Goal: Check status: Check status

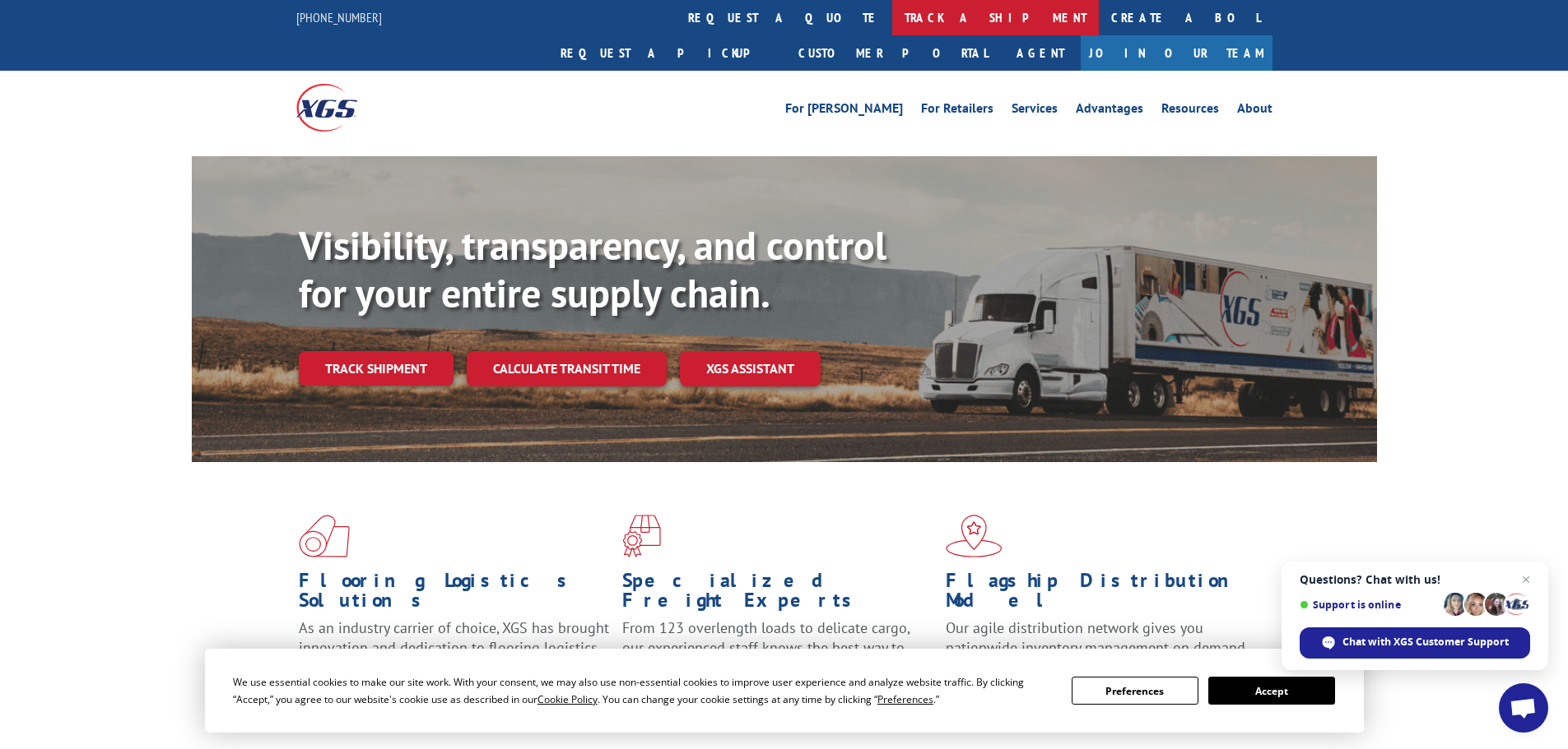
click at [892, 19] on link "track a shipment" at bounding box center [995, 17] width 206 height 35
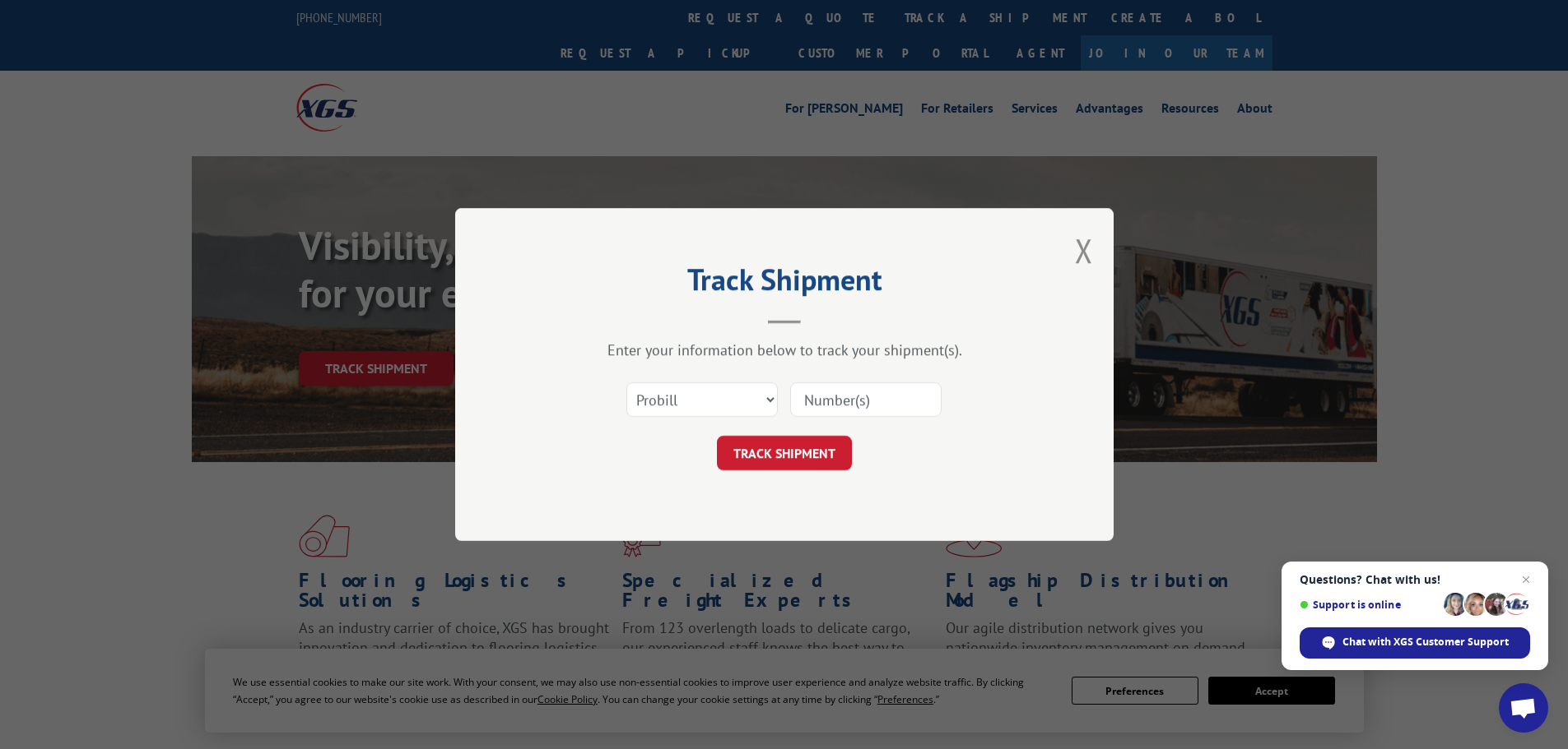
click at [834, 398] on input at bounding box center [866, 400] width 152 height 35
click at [752, 397] on select "Select category... Probill BOL PO" at bounding box center [702, 400] width 152 height 35
click at [832, 400] on input at bounding box center [866, 400] width 152 height 35
paste input "17593350"
type input "17593350"
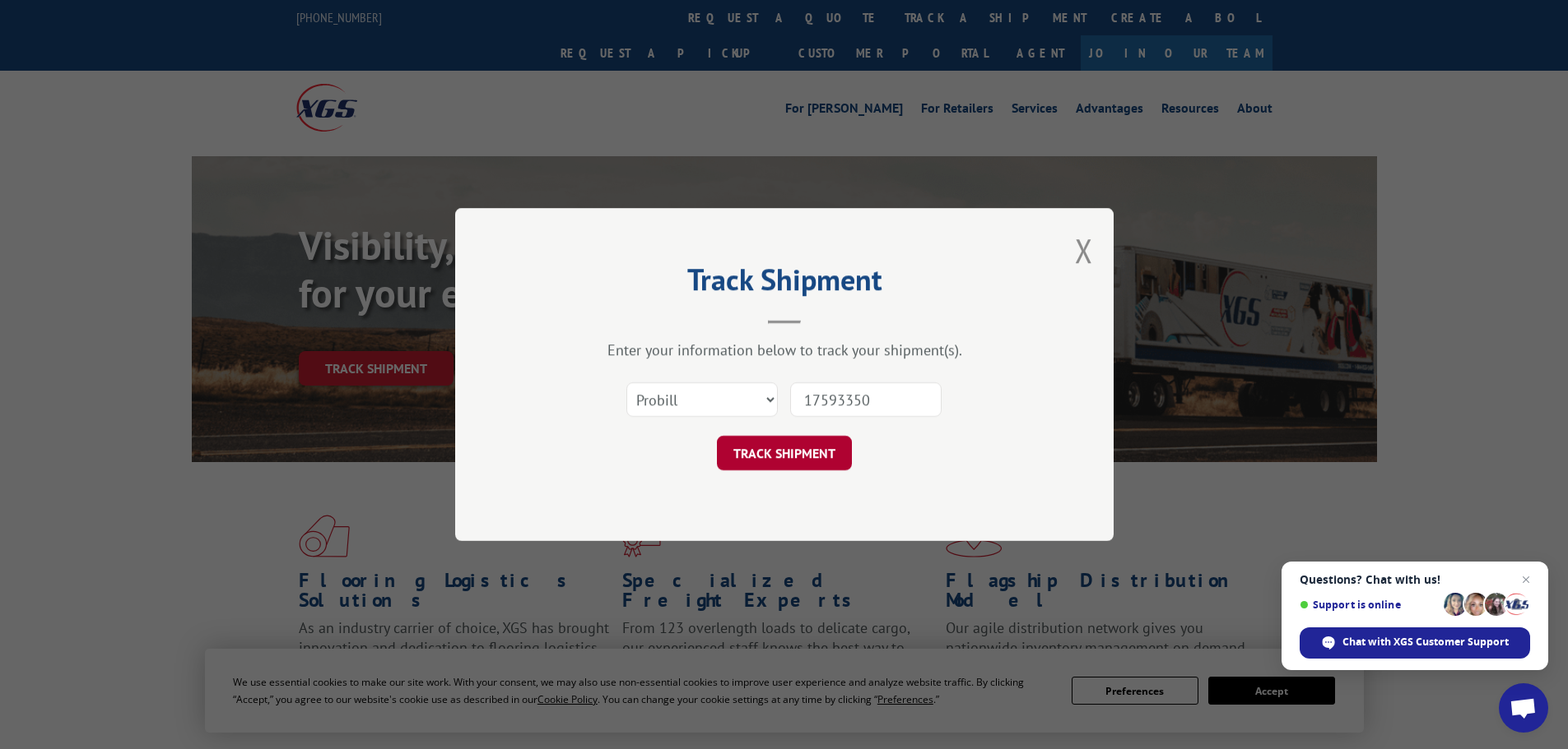
click at [819, 446] on button "TRACK SHIPMENT" at bounding box center [784, 454] width 135 height 35
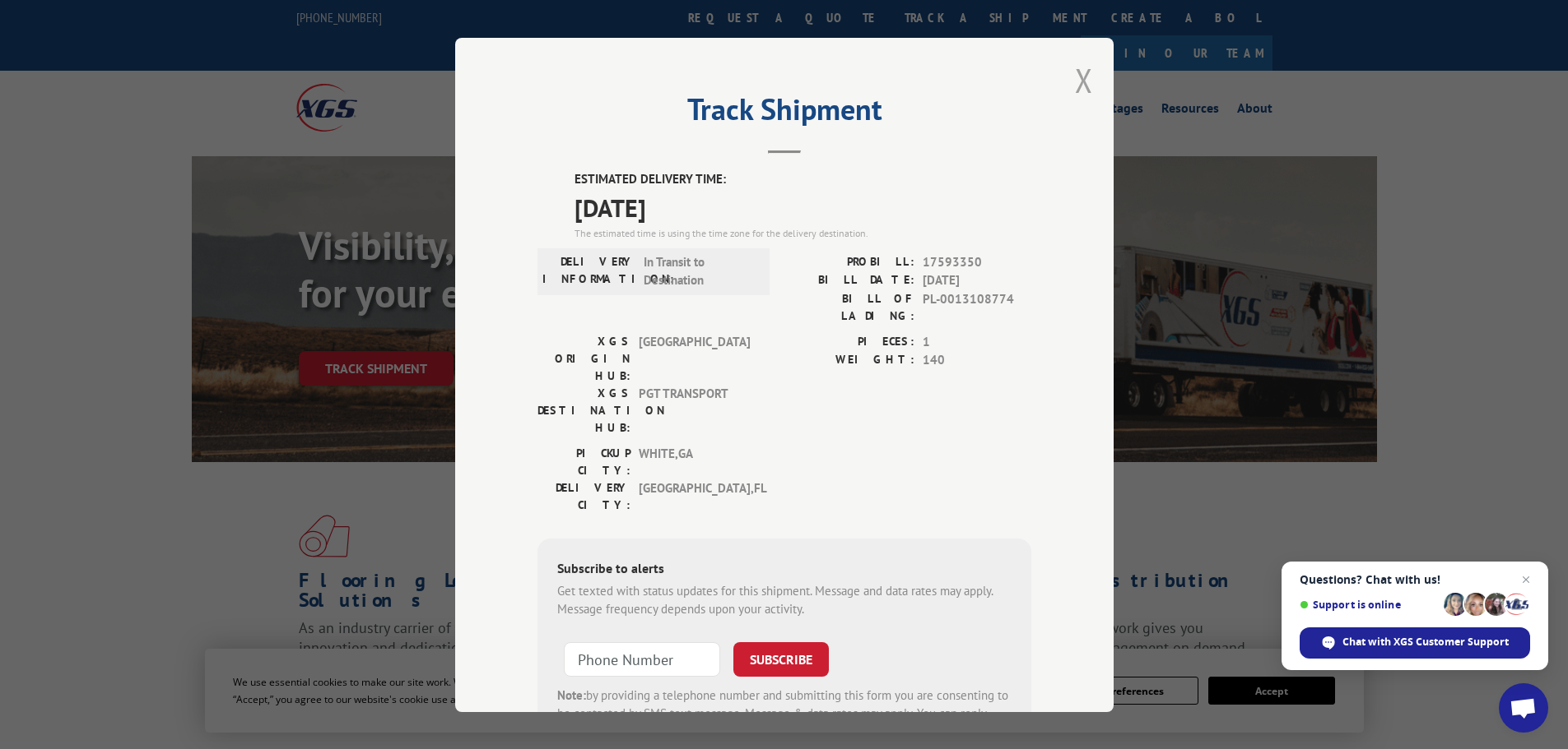
click at [1081, 77] on button "Close modal" at bounding box center [1084, 80] width 18 height 44
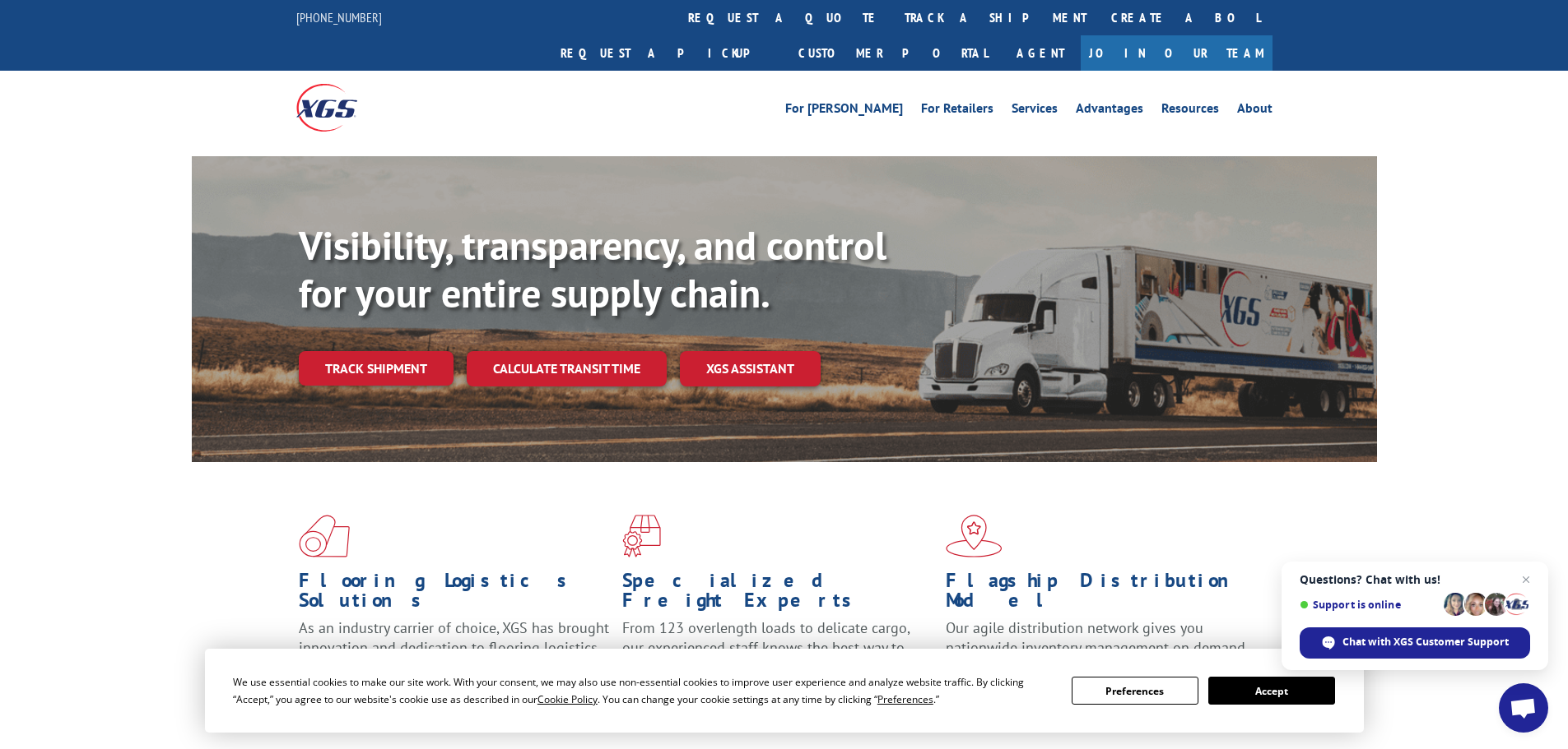
click at [892, 12] on link "track a shipment" at bounding box center [995, 17] width 206 height 35
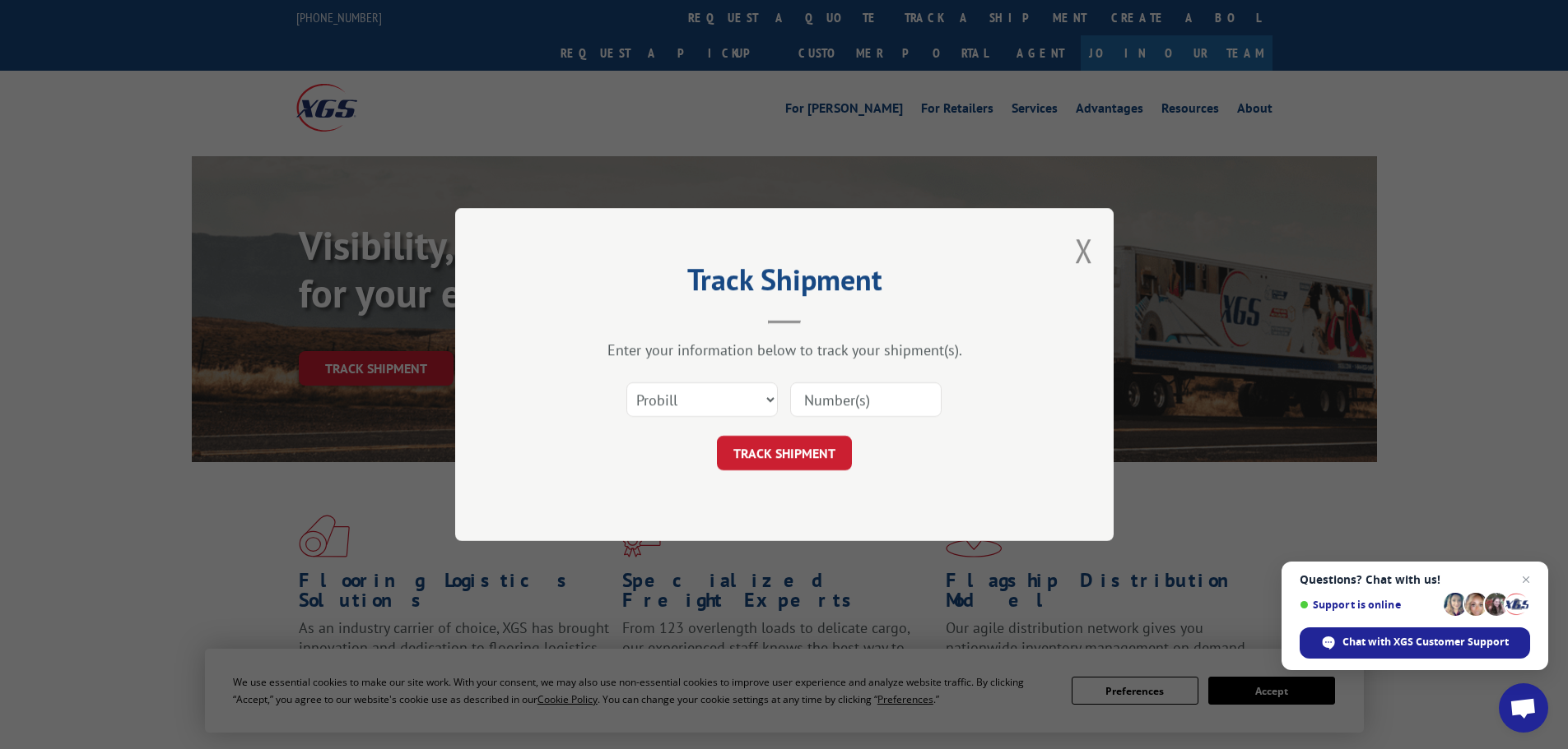
click at [837, 399] on input at bounding box center [866, 400] width 152 height 35
paste input "128425890"
type input "128425890"
click at [775, 446] on button "TRACK SHIPMENT" at bounding box center [784, 454] width 135 height 35
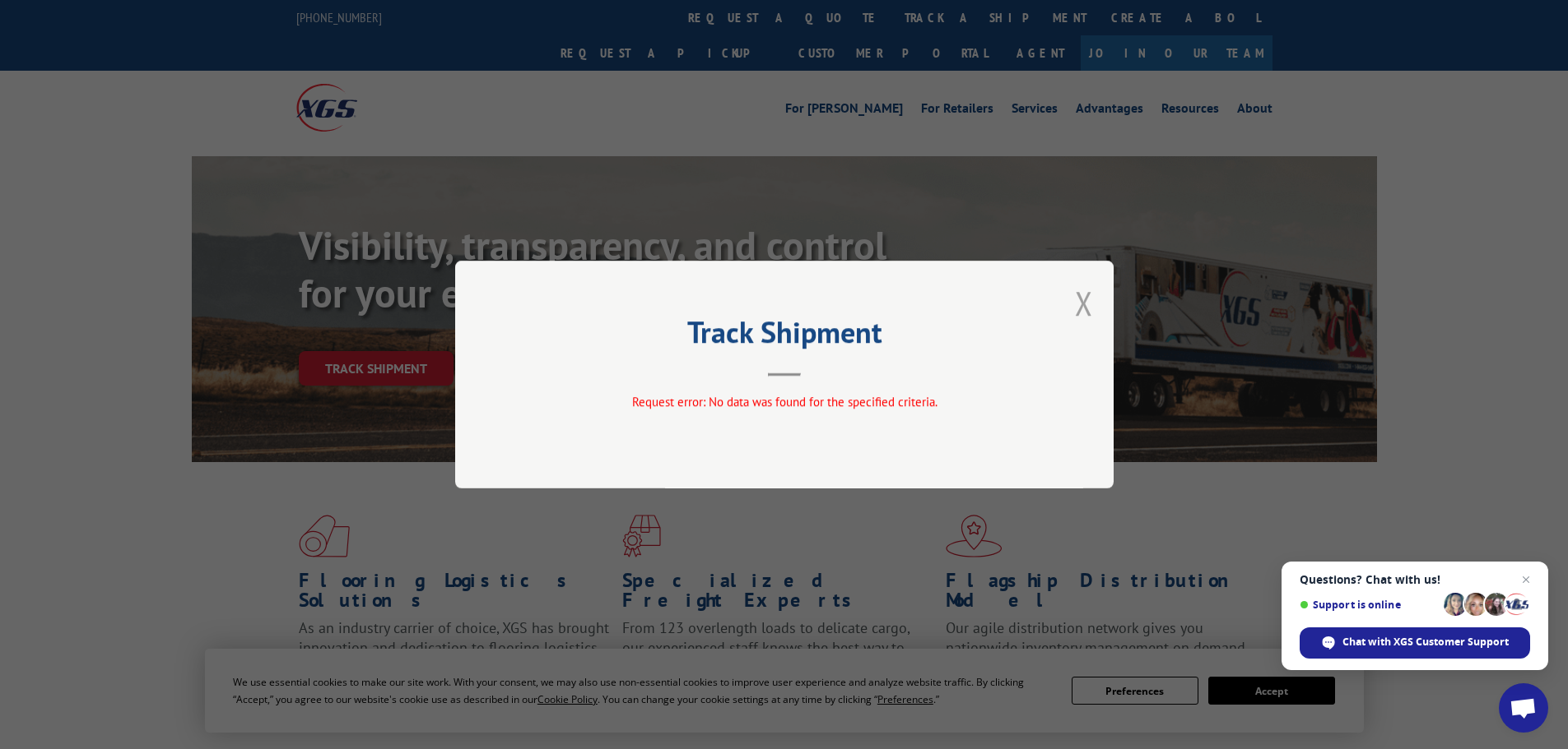
click at [1089, 293] on button "Close modal" at bounding box center [1084, 304] width 18 height 44
